Goal: Task Accomplishment & Management: Manage account settings

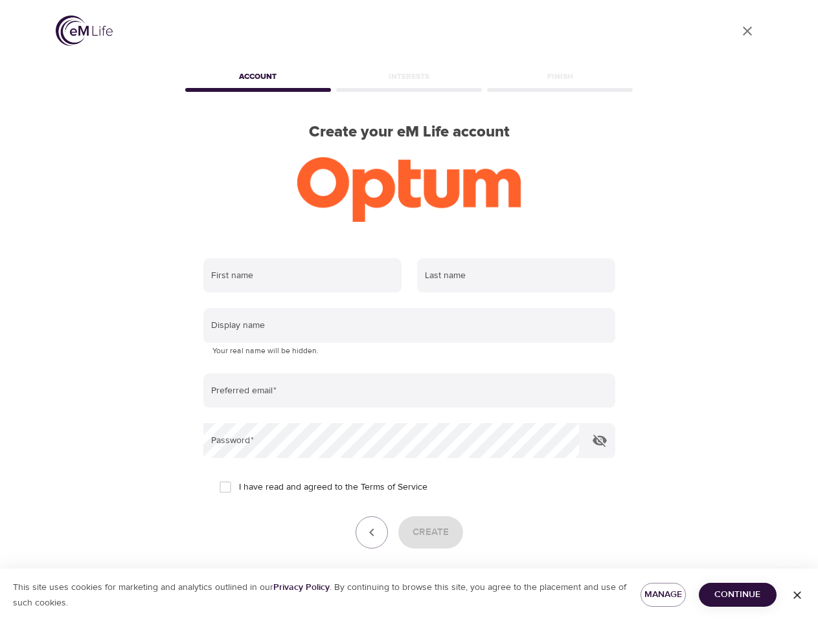
click at [302, 276] on input "text" at bounding box center [302, 275] width 198 height 35
click at [516, 276] on input "text" at bounding box center [516, 275] width 198 height 35
click at [409, 326] on input "text" at bounding box center [409, 325] width 412 height 35
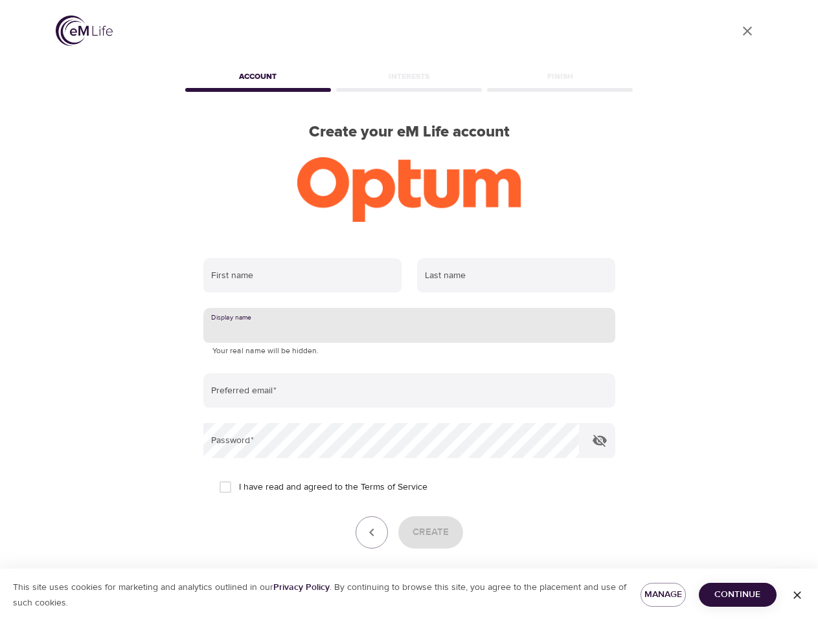
click at [409, 391] on input "email" at bounding box center [409, 391] width 412 height 35
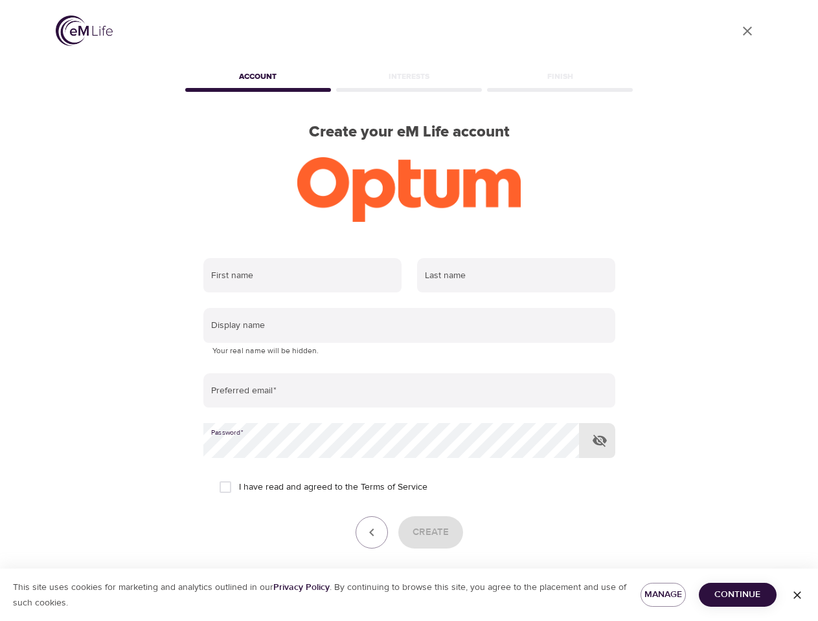
click at [599, 441] on icon "button" at bounding box center [600, 441] width 16 height 16
click at [372, 533] on icon "button" at bounding box center [372, 533] width 16 height 16
click at [430, 533] on div "Create" at bounding box center [409, 533] width 412 height 32
click at [663, 595] on span "Manage" at bounding box center [663, 595] width 25 height 16
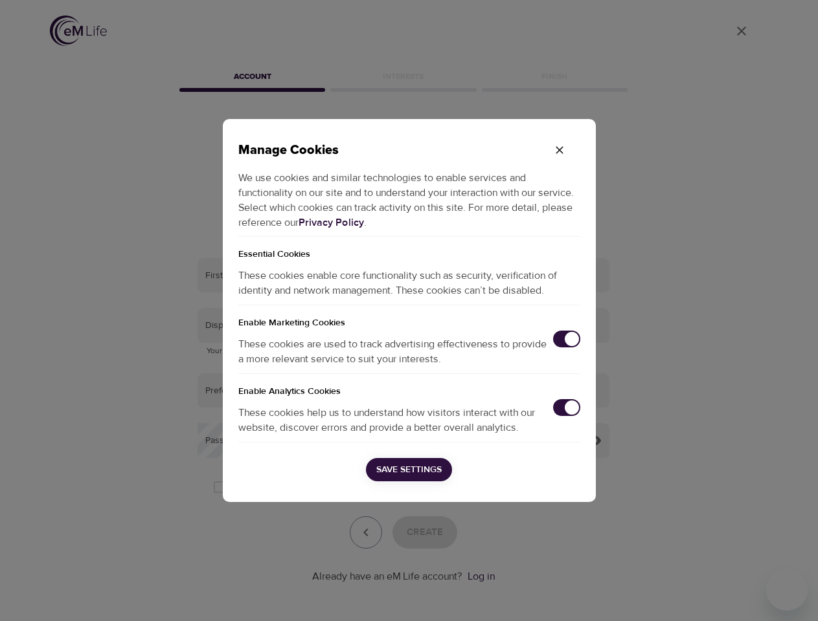
click at [737, 595] on div "Manage Cookies We use cookies and similar technologies to enable services and f…" at bounding box center [409, 310] width 818 height 621
